Goal: Contribute content

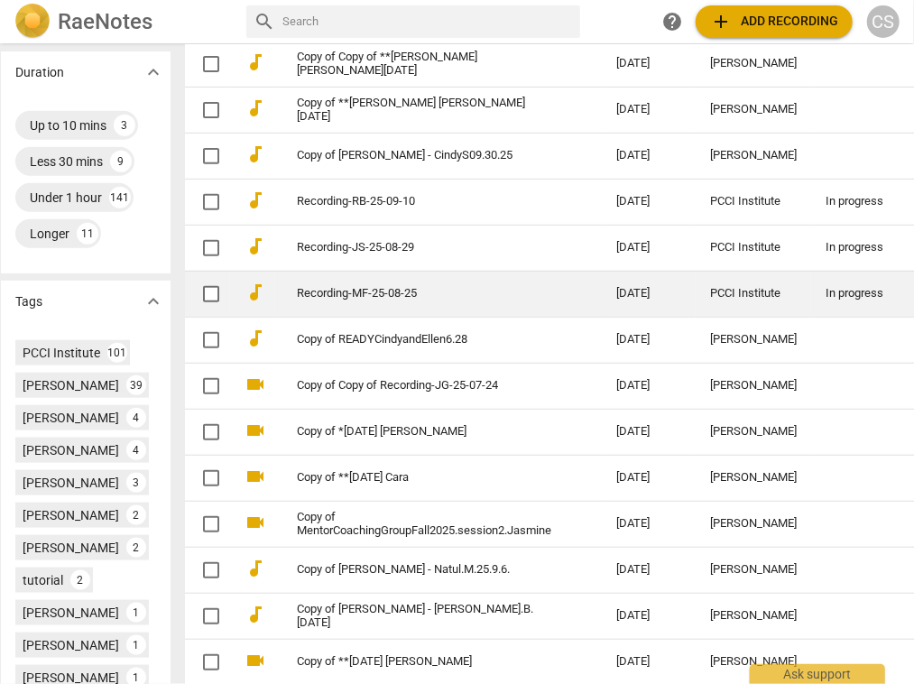
scroll to position [613, 14]
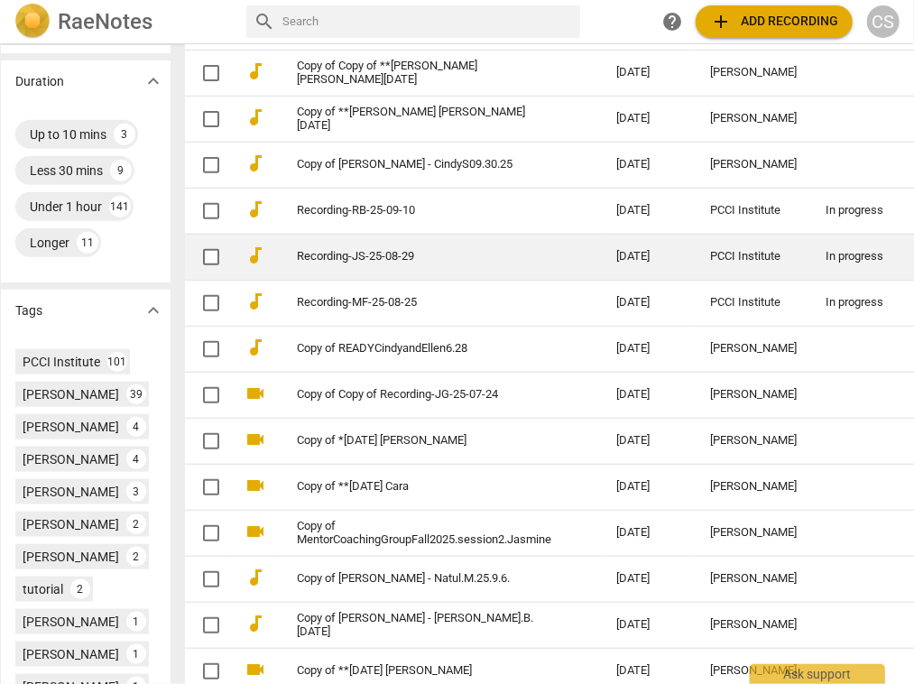
click at [532, 250] on link "Recording-JS-25-08-29" at bounding box center [424, 257] width 254 height 14
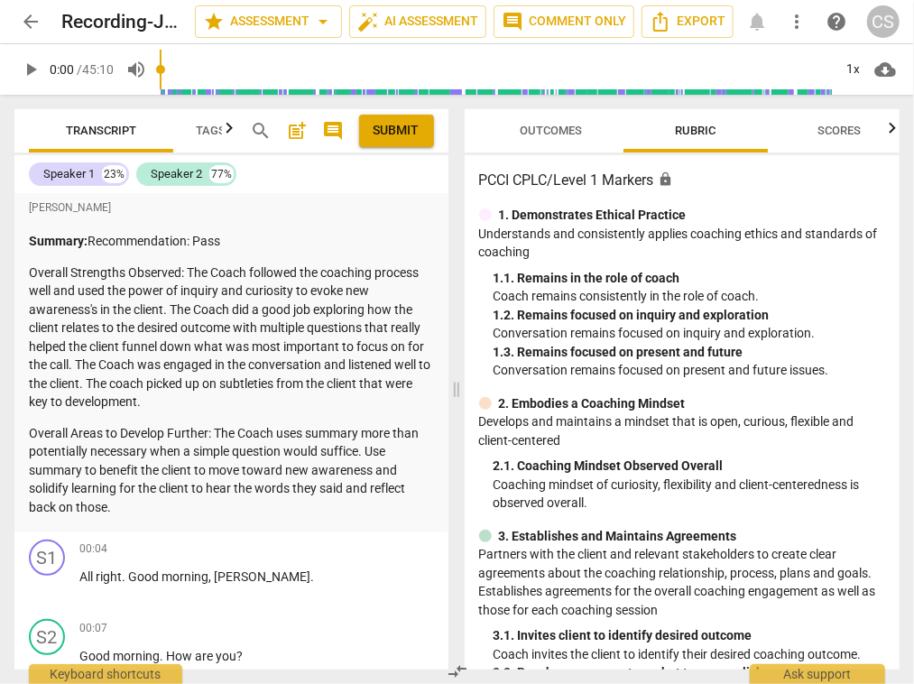
click at [295, 132] on span "post_add" at bounding box center [298, 131] width 22 height 22
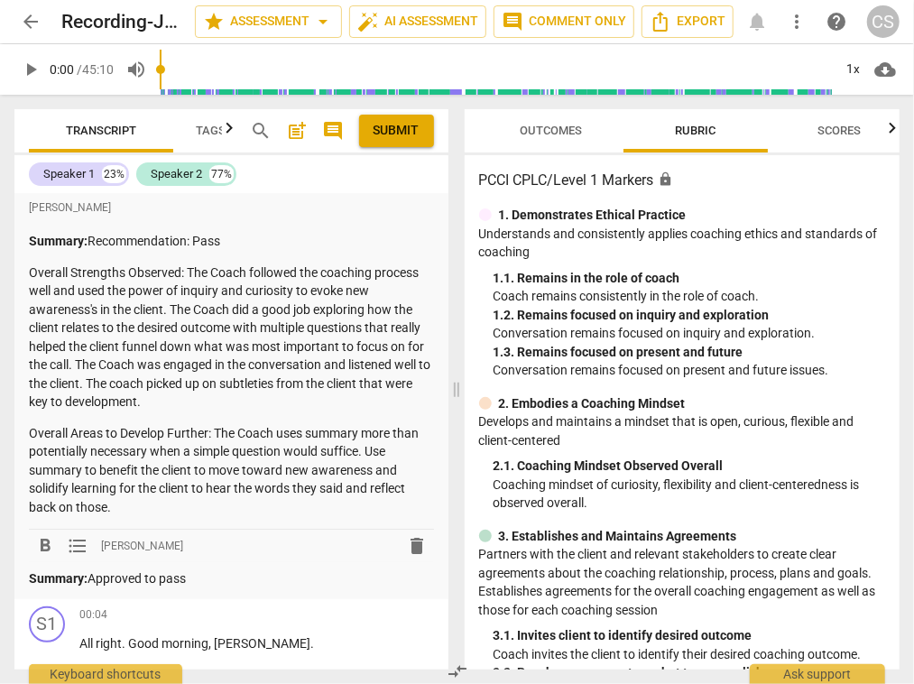
click at [391, 126] on span "Submit" at bounding box center [397, 131] width 46 height 18
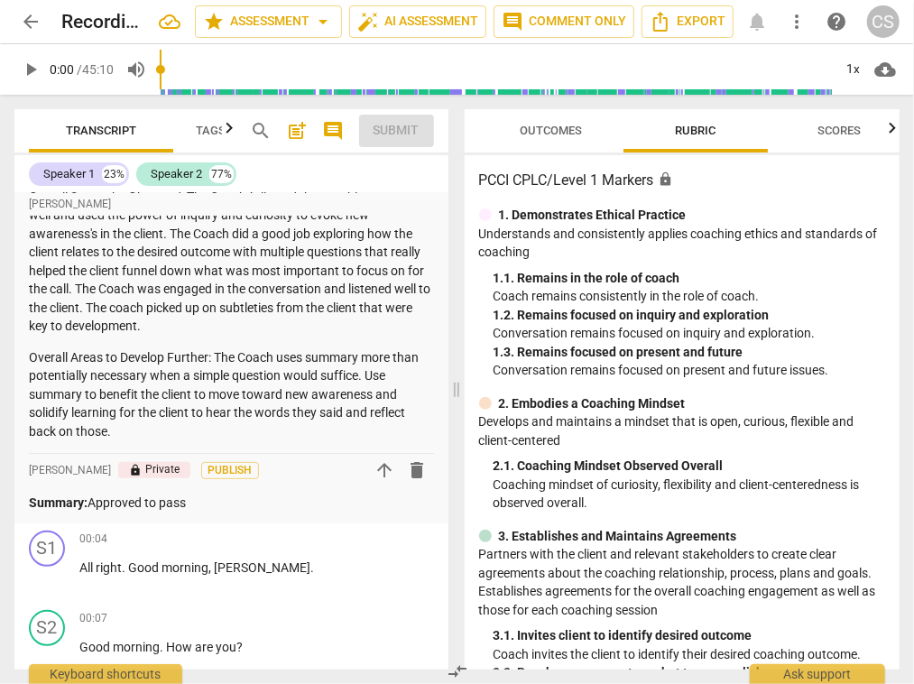
scroll to position [85, 0]
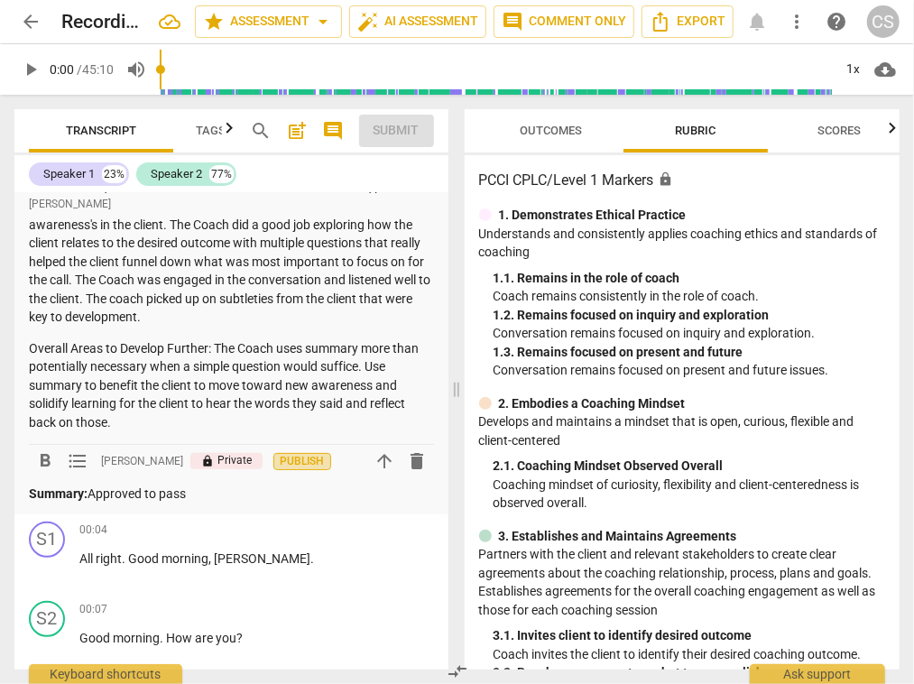
click at [316, 458] on span "Publish" at bounding box center [302, 461] width 27 height 15
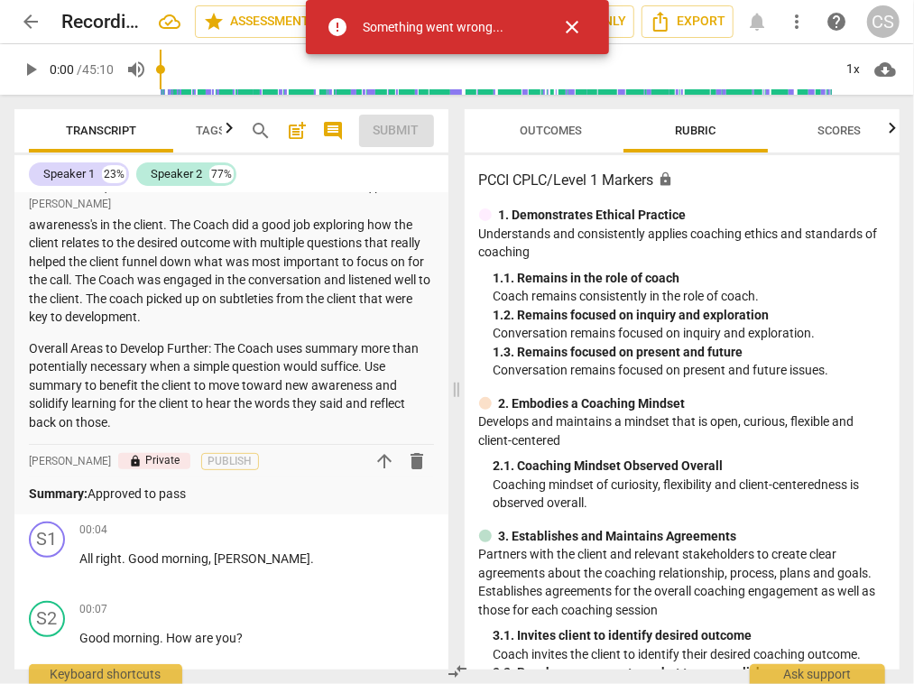
click at [576, 23] on span "close" at bounding box center [573, 27] width 22 height 22
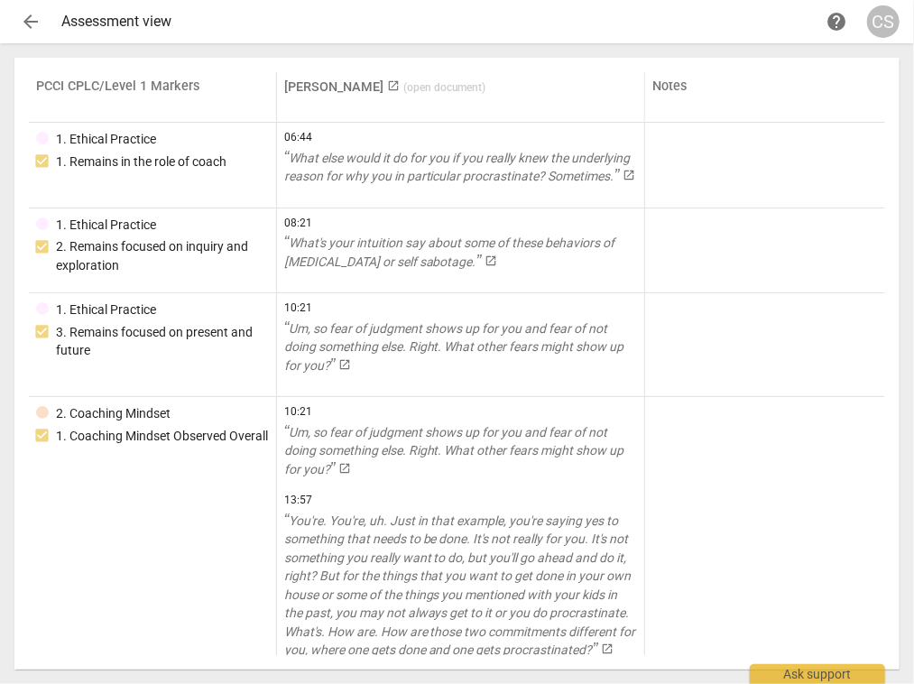
click at [30, 21] on span "arrow_back" at bounding box center [31, 22] width 22 height 22
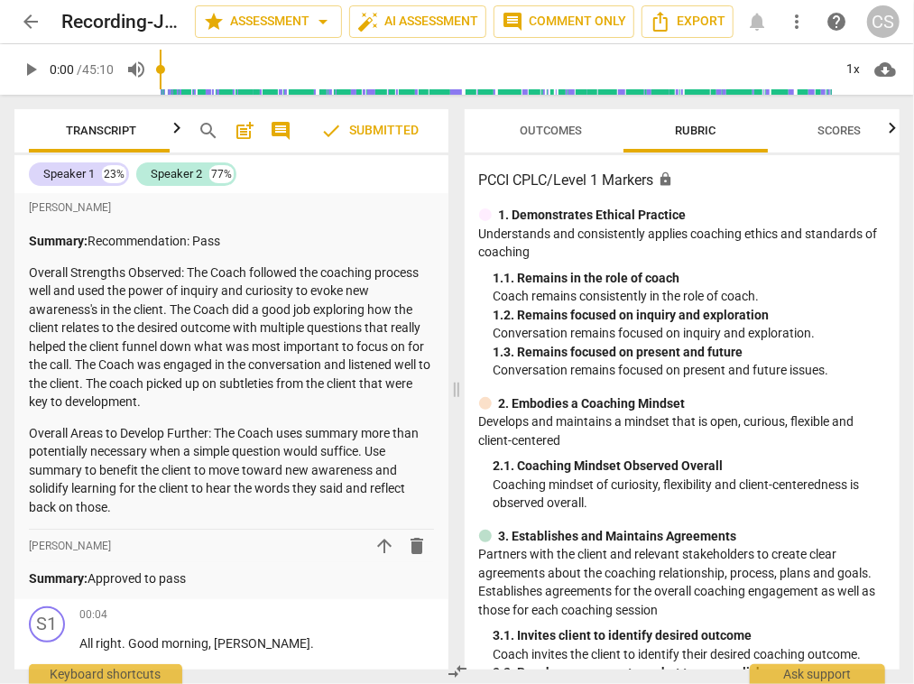
click at [248, 131] on span "post_add" at bounding box center [246, 131] width 22 height 22
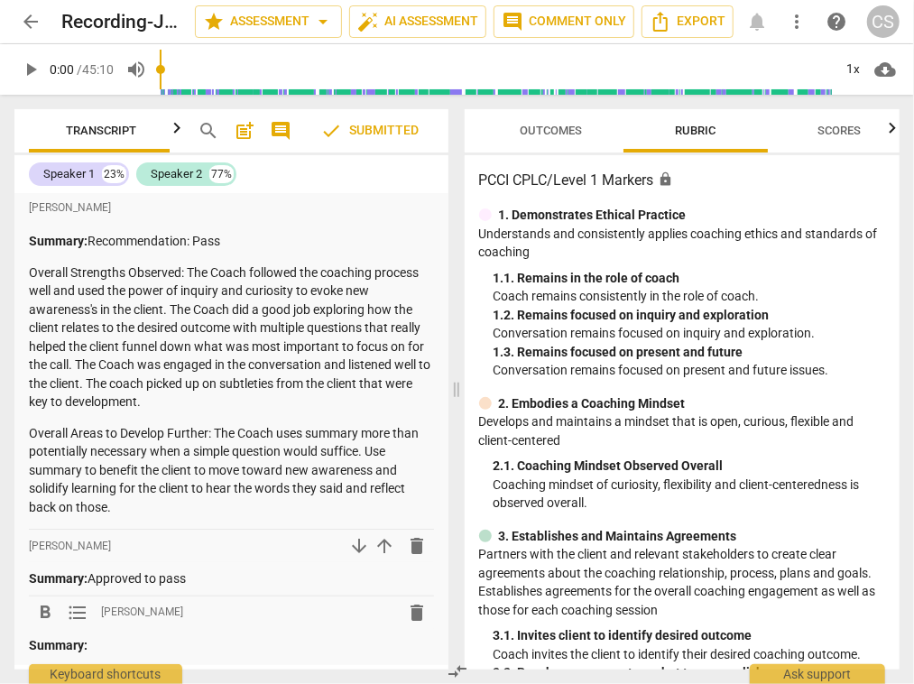
click at [409, 616] on span "delete" at bounding box center [418, 613] width 22 height 22
